Goal: Use online tool/utility: Utilize a website feature to perform a specific function

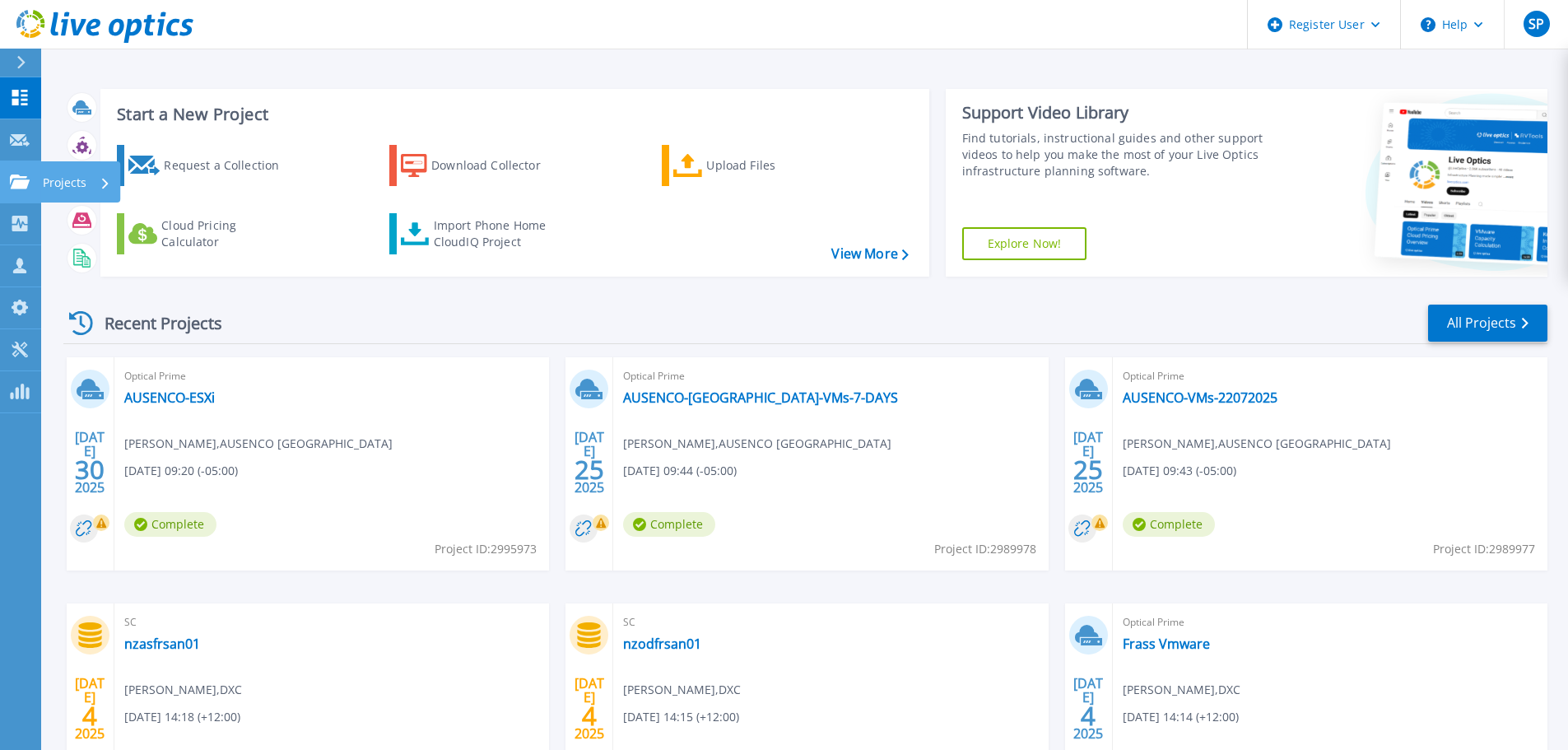
click at [70, 181] on p "Projects" at bounding box center [65, 183] width 43 height 43
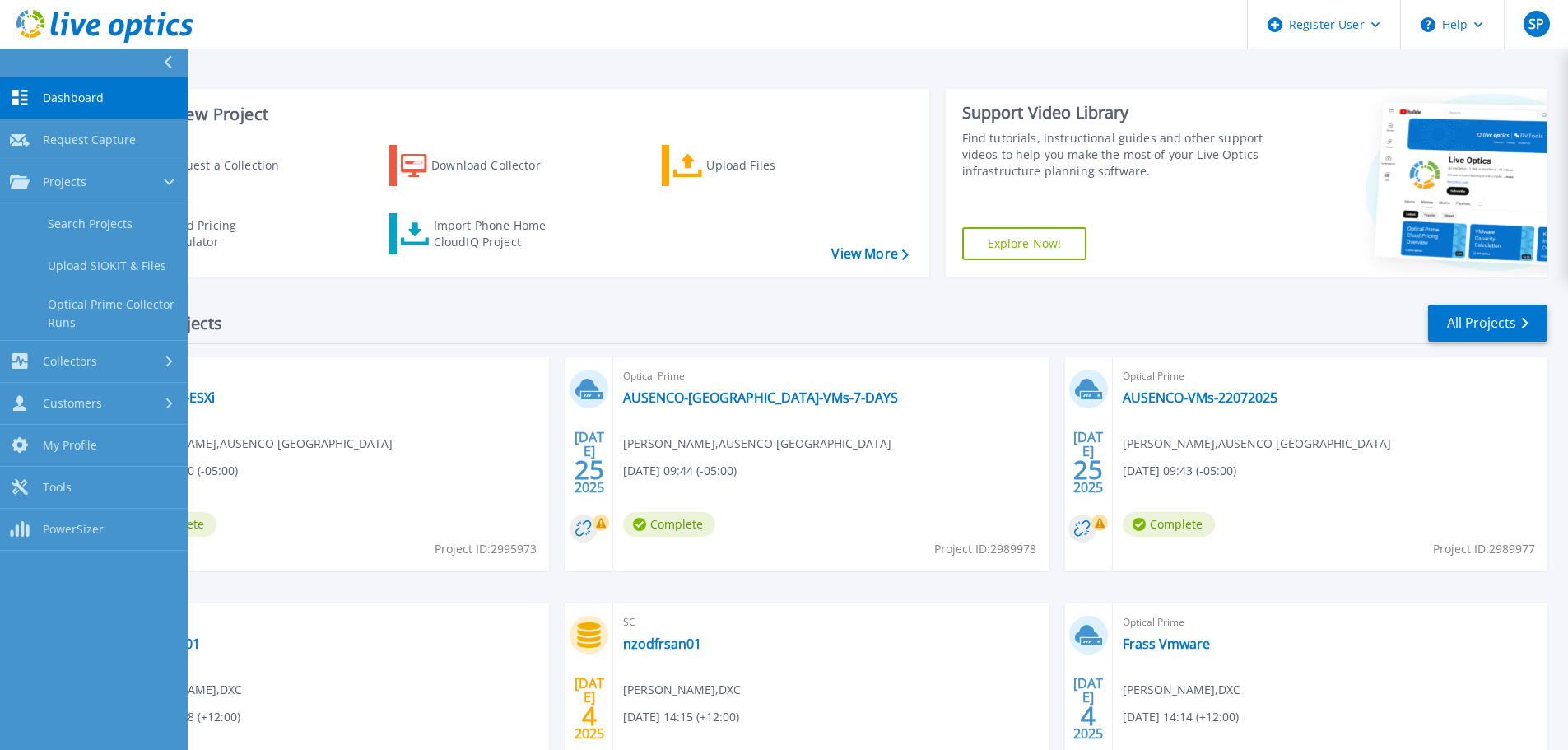
click at [687, 223] on div "Request a Collection Download Collector Upload Files Cloud Pricing Calculator I…" at bounding box center [512, 200] width 817 height 137
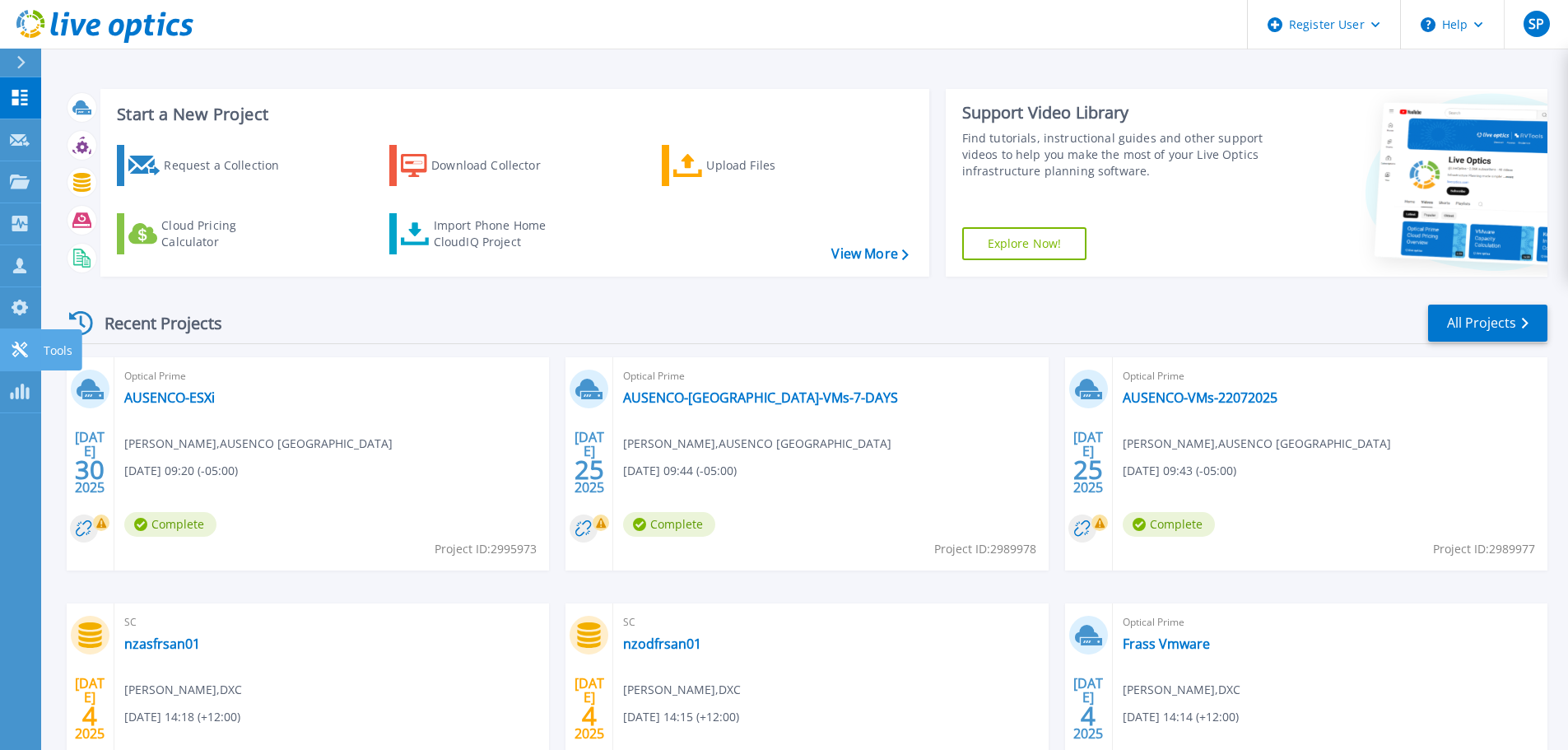
click at [61, 344] on p "Tools" at bounding box center [57, 351] width 29 height 43
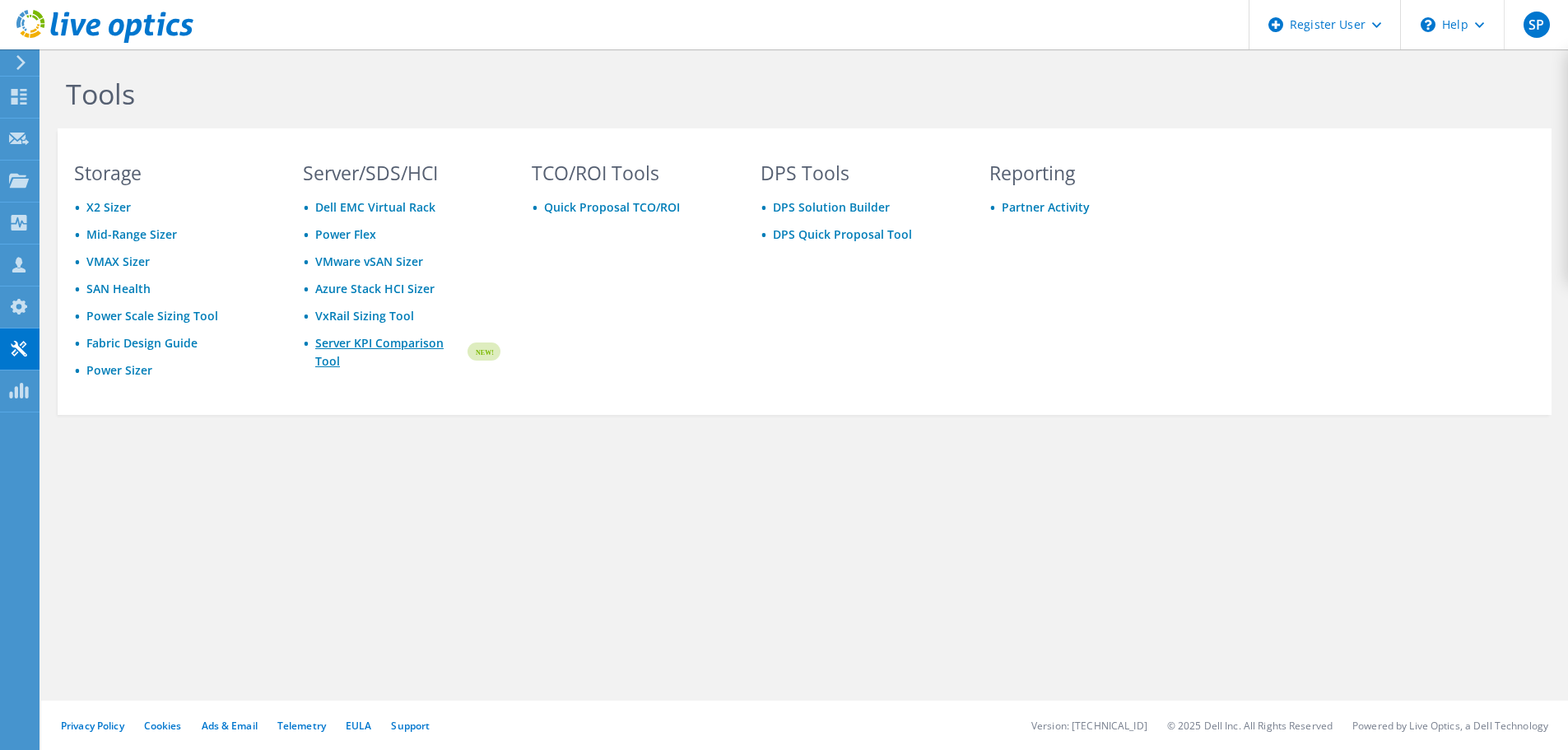
click at [375, 338] on link "Server KPI Comparison Tool" at bounding box center [391, 352] width 150 height 37
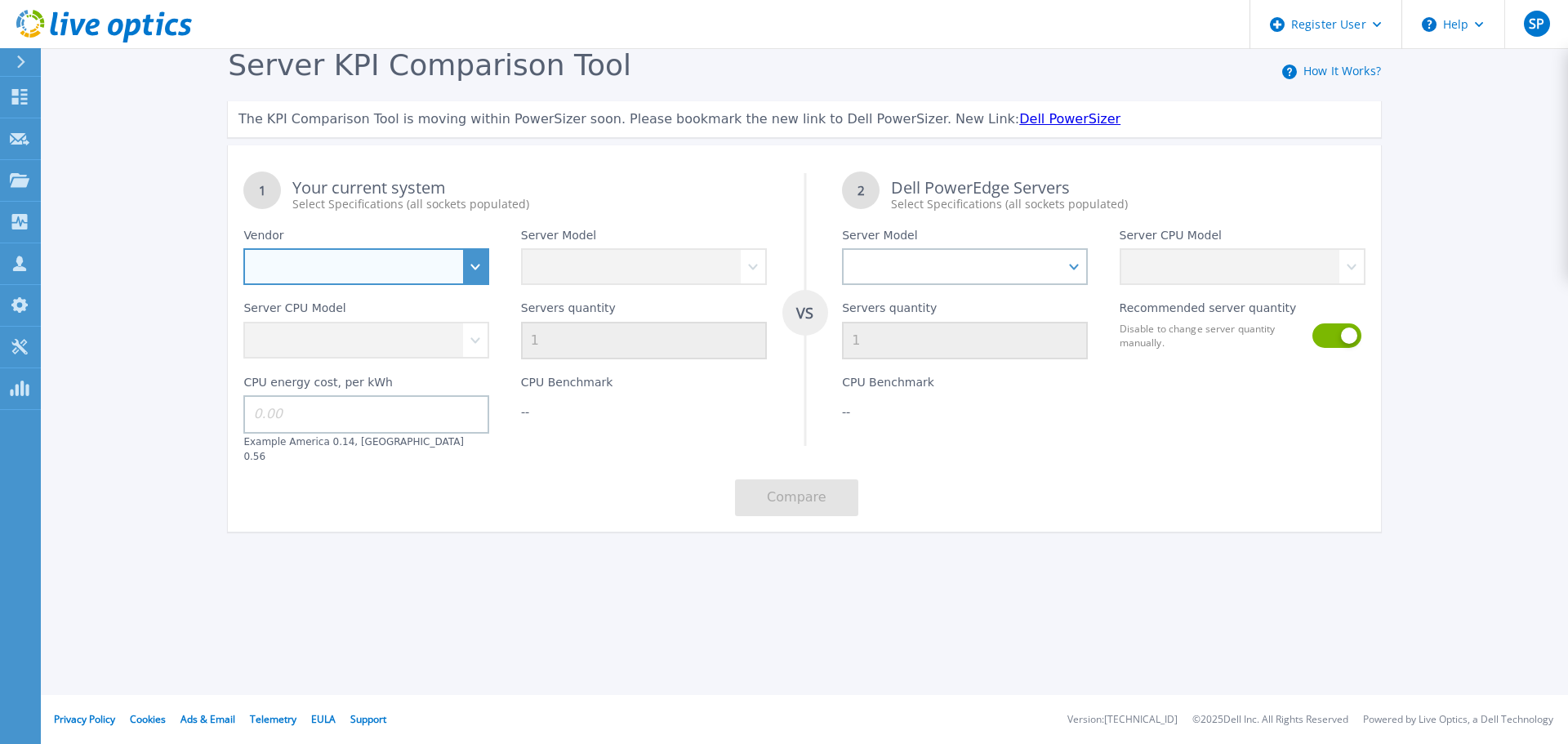
click at [322, 275] on select "Dell HPE Lenovo Supermicro" at bounding box center [366, 265] width 246 height 36
select select "Dell"
click at [243, 249] on select "Dell HPE Lenovo Supermicro" at bounding box center [366, 265] width 246 height 36
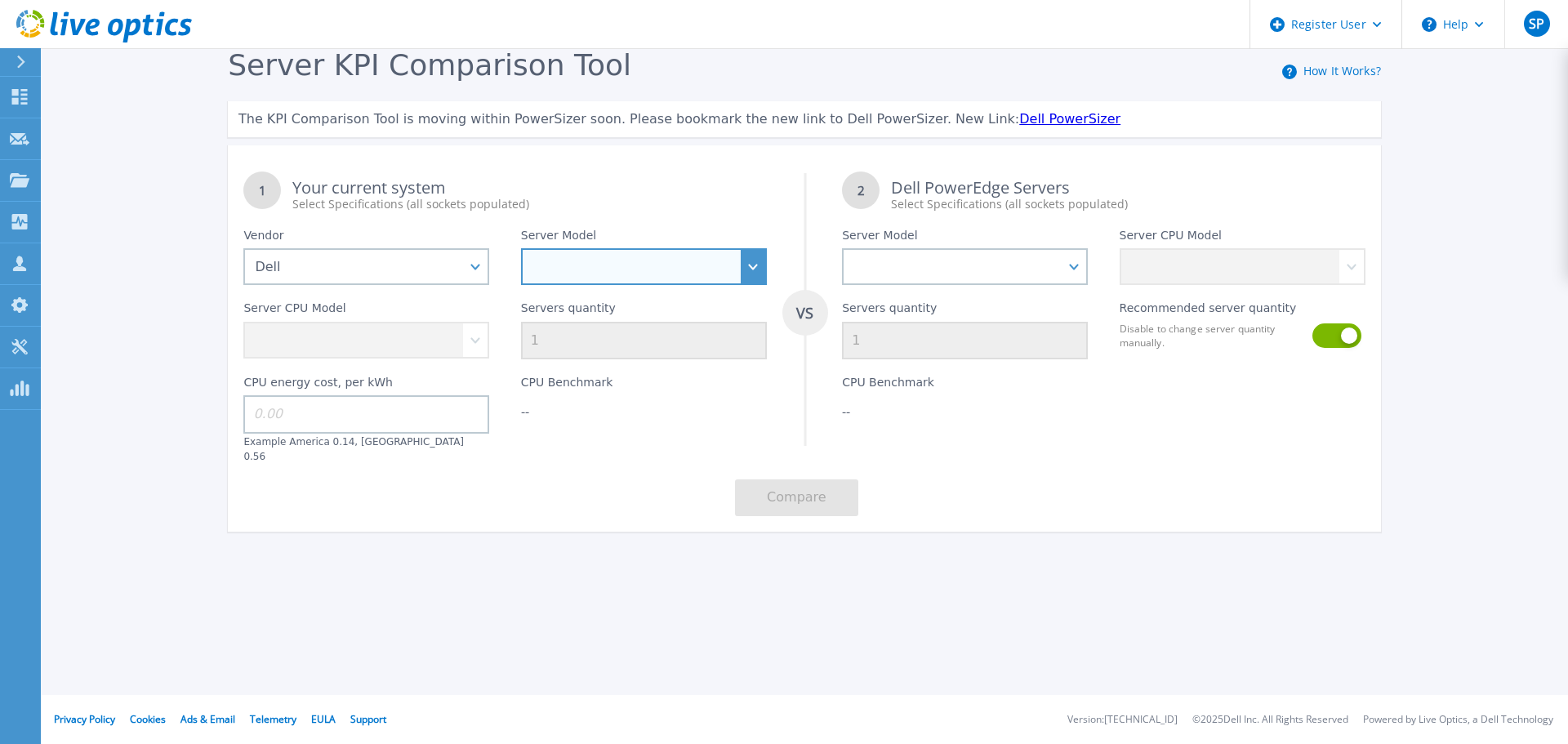
click at [560, 262] on select "PowerEdge C6520 PowerEdge C6525 PowerEdge HS5610 PowerEdge HS5620 PowerEdge R24…" at bounding box center [644, 265] width 246 height 36
select select "PowerEdge R660"
click at [521, 249] on select "PowerEdge C6520 PowerEdge C6525 PowerEdge HS5610 PowerEdge HS5620 PowerEdge R24…" at bounding box center [644, 265] width 246 height 36
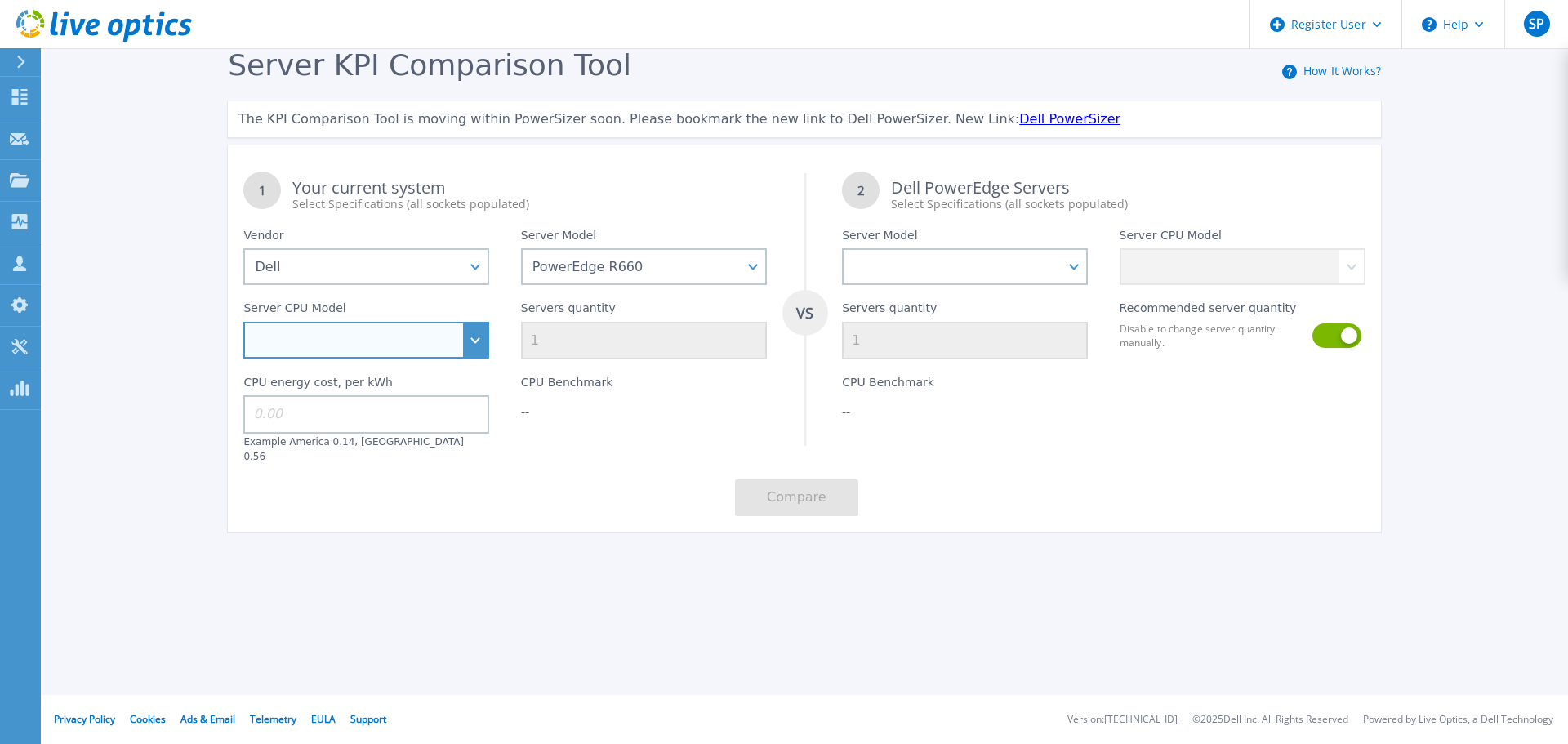
click at [485, 334] on select "Intel Xeon Gold 6414U 2GHz Intel Xeon Gold 6430 2.1GHz Intel Xeon Gold 6454S 2.…" at bounding box center [366, 339] width 246 height 36
